Goal: Task Accomplishment & Management: Use online tool/utility

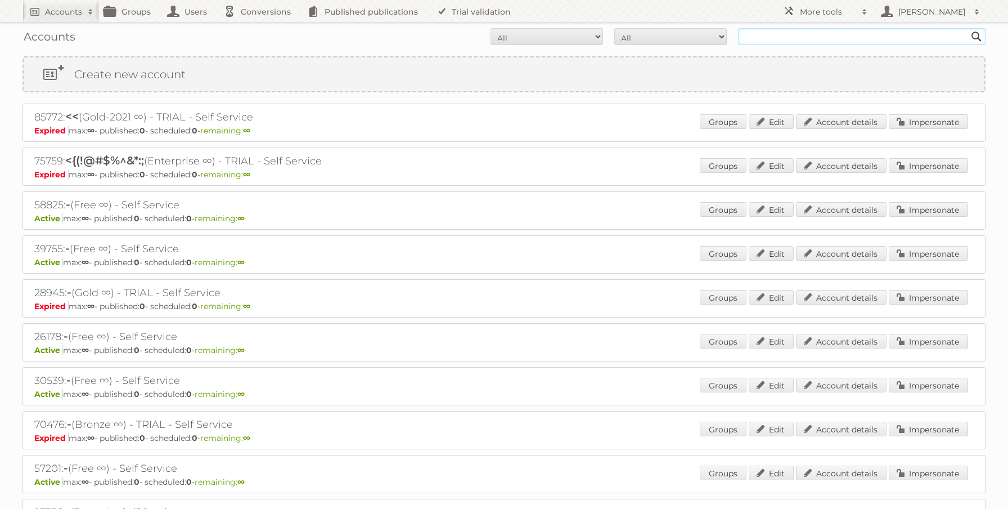
click at [813, 42] on input "text" at bounding box center [862, 36] width 248 height 17
type input "ma"
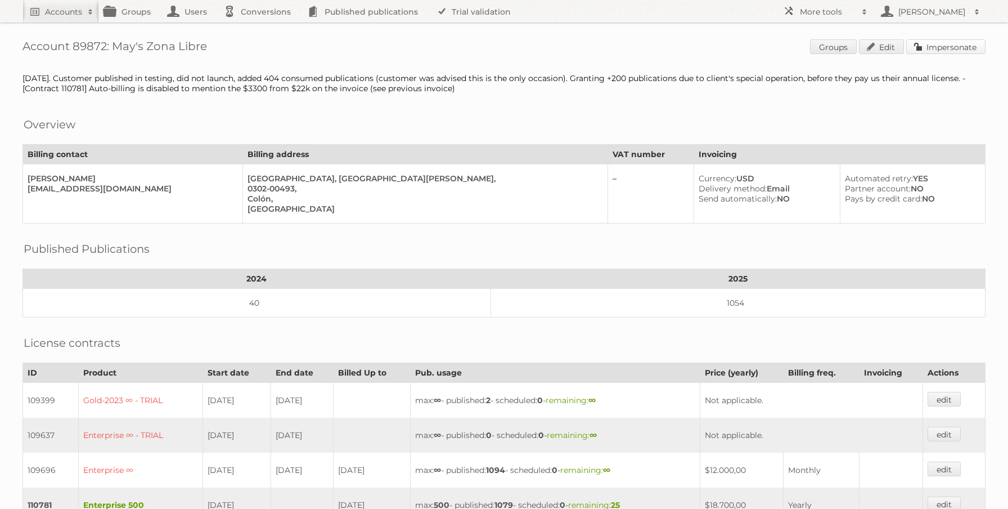
click at [933, 47] on link "Impersonate" at bounding box center [945, 46] width 79 height 15
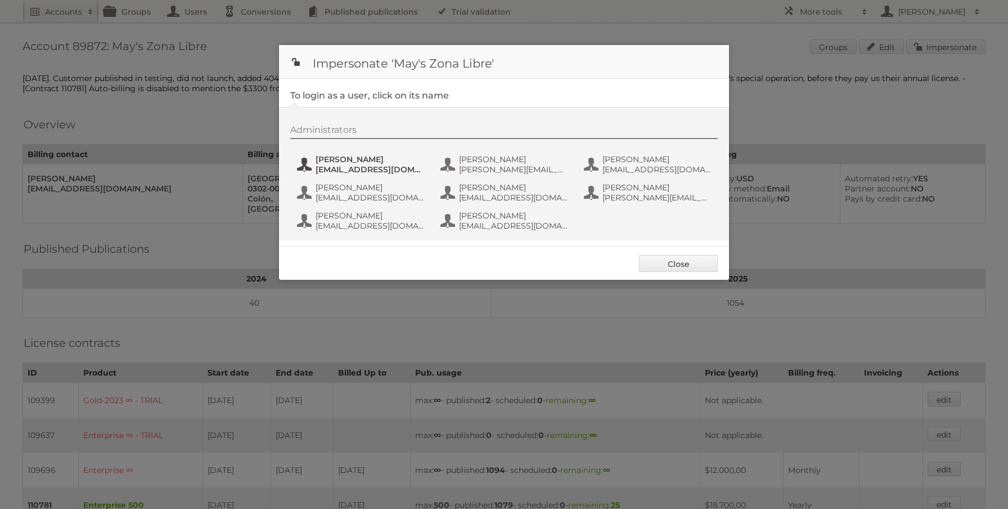
click at [388, 163] on span "Alberto Hernandez" at bounding box center [370, 159] width 109 height 10
